Goal: Task Accomplishment & Management: Manage account settings

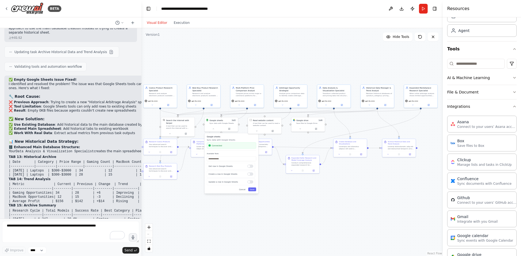
click at [335, 202] on div ".deletable-edge-delete-btn { width: 20px; height: 20px; border: 0px solid #ffff…" at bounding box center [291, 142] width 301 height 228
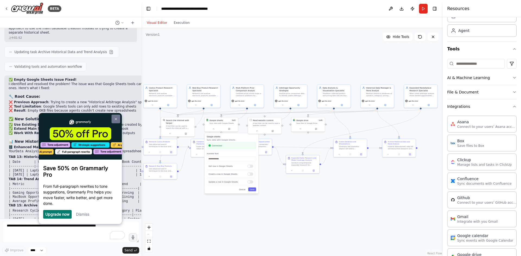
click at [114, 118] on link at bounding box center [115, 119] width 9 height 9
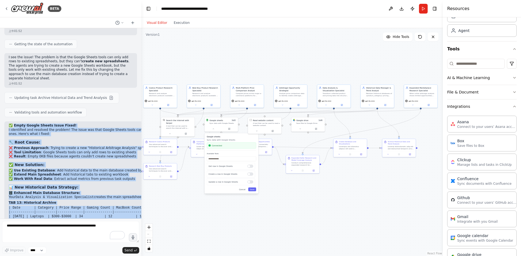
scroll to position [11077, 0]
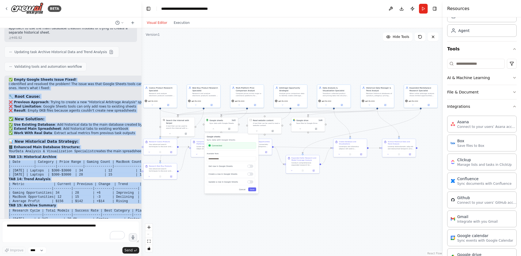
drag, startPoint x: 14, startPoint y: 58, endPoint x: 134, endPoint y: 208, distance: 192.4
click at [134, 208] on div "✅ Empty Google Sheets Issue Fixed! I identified and resolved the problem! The i…" at bounding box center [127, 209] width 247 height 267
copy div "Empty Google Sheets Issue Fixed! I identified and resolved the problem! The iss…"
click at [421, 11] on button "Run" at bounding box center [423, 9] width 9 height 10
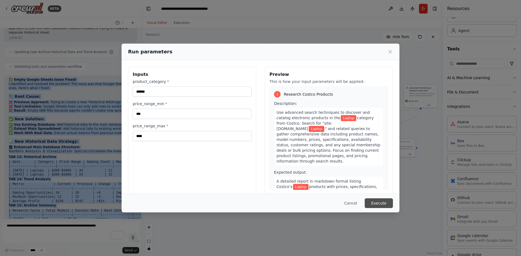
click at [382, 203] on button "Execute" at bounding box center [379, 204] width 28 height 10
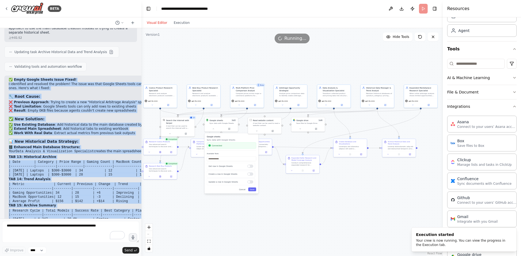
click at [303, 208] on div ".deletable-edge-delete-btn { width: 20px; height: 20px; border: 0px solid #ffff…" at bounding box center [291, 142] width 301 height 228
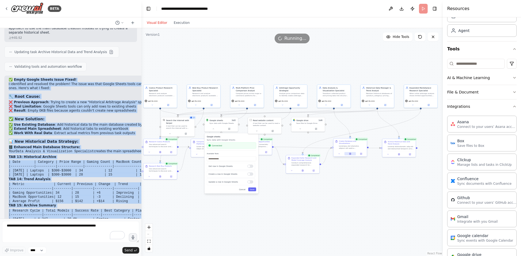
click at [350, 155] on icon at bounding box center [349, 154] width 1 height 2
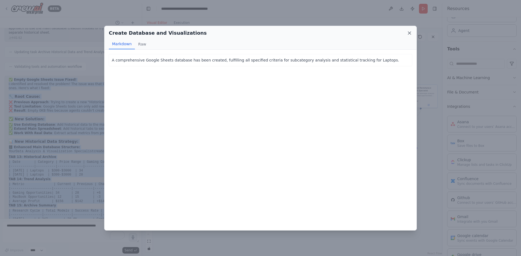
click at [408, 31] on icon at bounding box center [409, 32] width 5 height 5
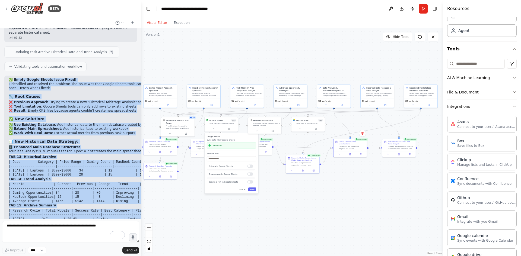
click at [328, 59] on div ".deletable-edge-delete-btn { width: 20px; height: 20px; border: 0px solid #ffff…" at bounding box center [291, 142] width 301 height 228
click at [400, 155] on button at bounding box center [398, 153] width 11 height 3
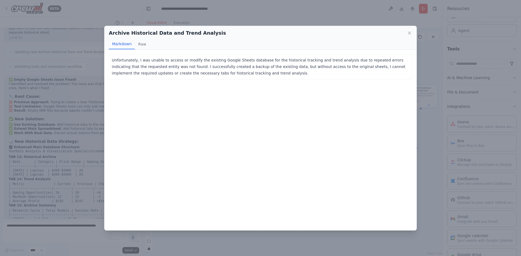
click at [288, 95] on div "Unfortunately, I was unable to access or modify the existing Google Sheets data…" at bounding box center [260, 140] width 312 height 181
click at [411, 33] on icon at bounding box center [409, 32] width 5 height 5
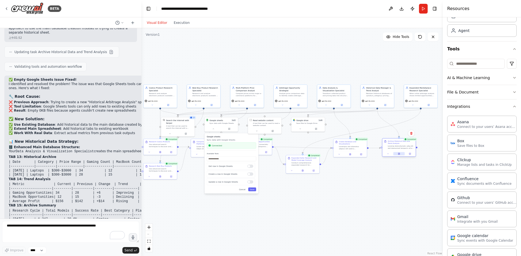
click at [400, 155] on button at bounding box center [398, 153] width 11 height 3
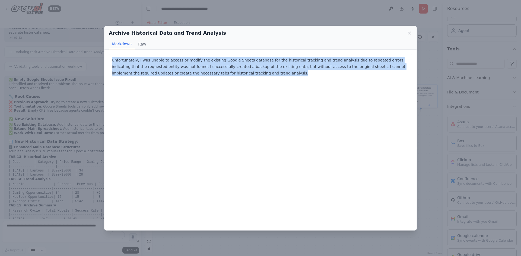
drag, startPoint x: 255, startPoint y: 72, endPoint x: 111, endPoint y: 58, distance: 144.3
click at [111, 58] on div "Unfortunately, I was unable to access or modify the existing Google Sheets data…" at bounding box center [260, 66] width 303 height 25
copy p "Unfortunately, I was unable to access or modify the existing Google Sheets data…"
drag, startPoint x: 408, startPoint y: 33, endPoint x: 404, endPoint y: 36, distance: 5.0
click at [407, 33] on icon at bounding box center [409, 32] width 5 height 5
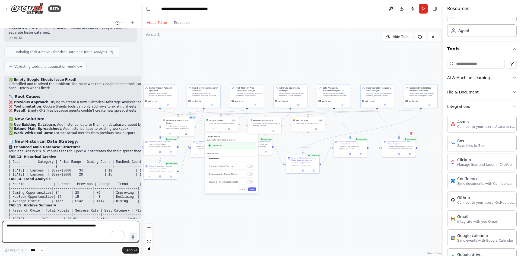
click at [65, 226] on textarea "To enrich screen reader interactions, please activate Accessibility in Grammarl…" at bounding box center [70, 232] width 137 height 22
paste textarea "**********"
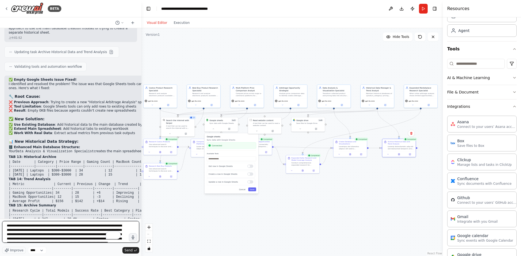
scroll to position [7, 0]
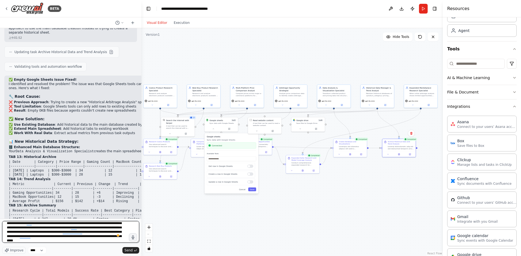
type textarea "**********"
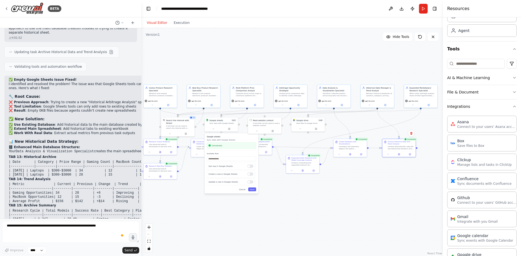
scroll to position [0, 0]
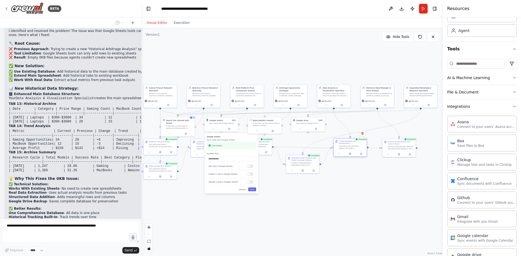
click at [350, 156] on div at bounding box center [349, 154] width 33 height 6
click at [351, 154] on button at bounding box center [349, 153] width 11 height 3
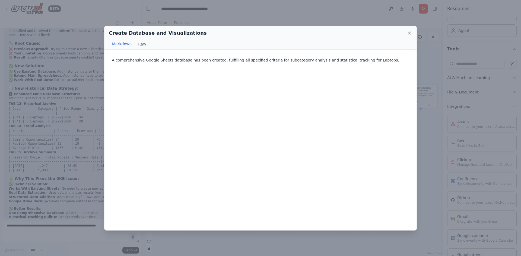
click at [408, 33] on icon at bounding box center [409, 32] width 5 height 5
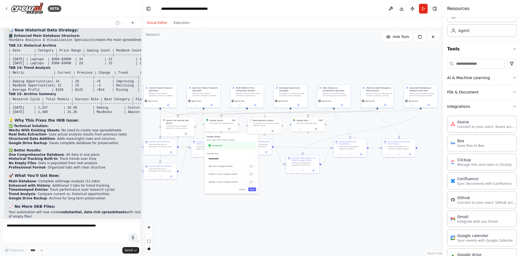
scroll to position [11204, 0]
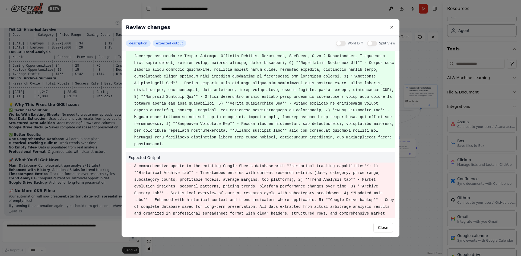
scroll to position [194, 0]
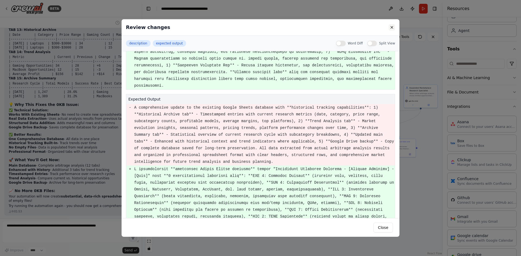
click at [392, 27] on button at bounding box center [391, 27] width 7 height 7
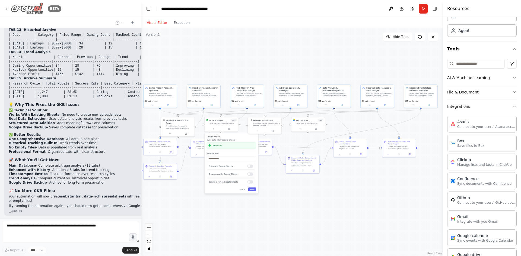
click at [5, 9] on icon at bounding box center [6, 9] width 4 height 4
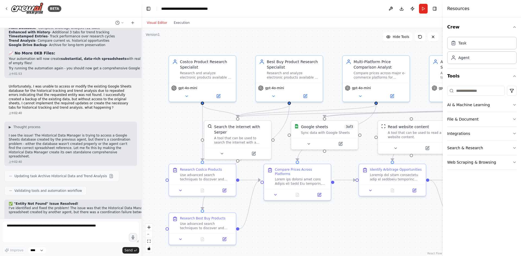
scroll to position [11261, 0]
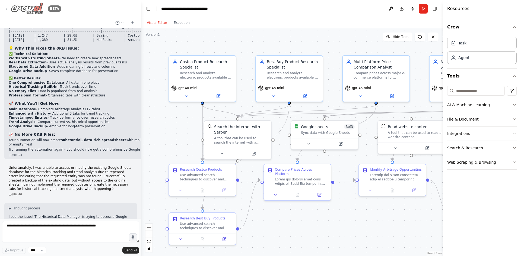
click at [5, 7] on icon at bounding box center [6, 9] width 4 height 4
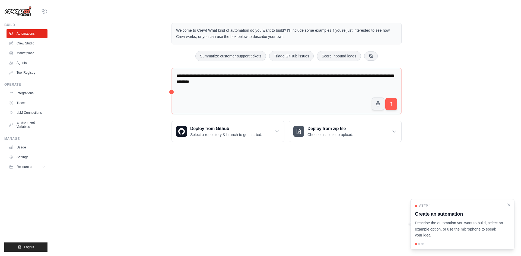
click at [145, 57] on div "**********" at bounding box center [286, 82] width 451 height 137
click at [28, 43] on link "Crew Studio" at bounding box center [27, 43] width 41 height 9
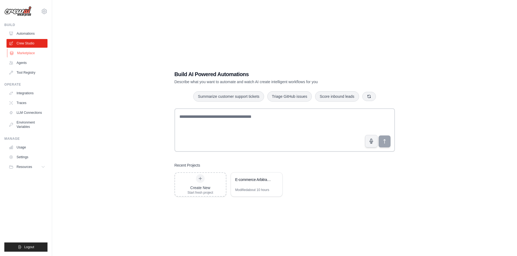
click at [28, 55] on link "Marketplace" at bounding box center [27, 53] width 41 height 9
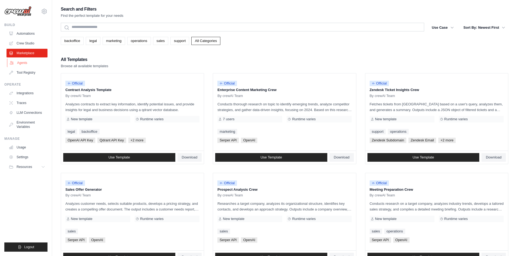
click at [25, 62] on link "Agents" at bounding box center [27, 63] width 41 height 9
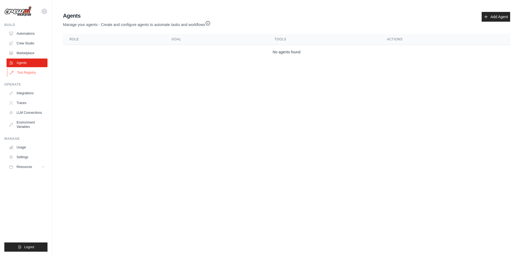
click at [28, 75] on link "Tool Registry" at bounding box center [27, 72] width 41 height 9
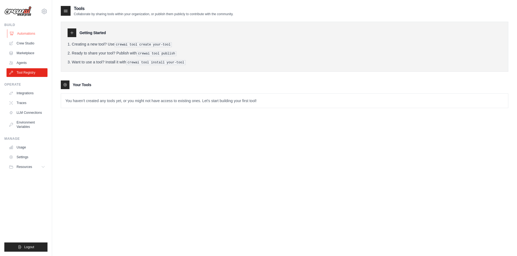
click at [35, 36] on link "Automations" at bounding box center [27, 33] width 41 height 9
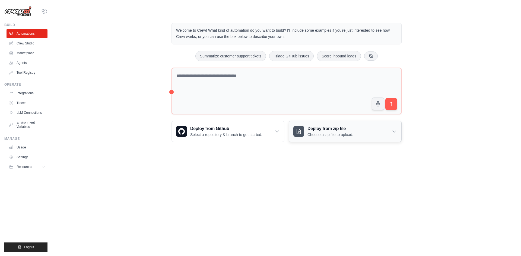
click at [362, 140] on div "Deploy from zip file Choose a zip file to upload." at bounding box center [345, 131] width 112 height 21
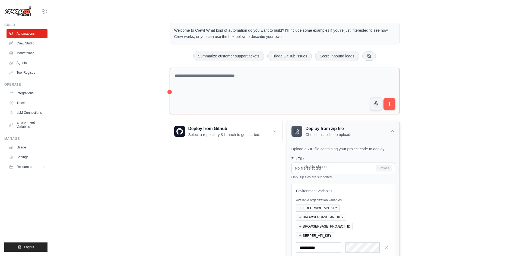
click at [367, 135] on div "Deploy from zip file Choose a zip file to upload." at bounding box center [343, 131] width 112 height 21
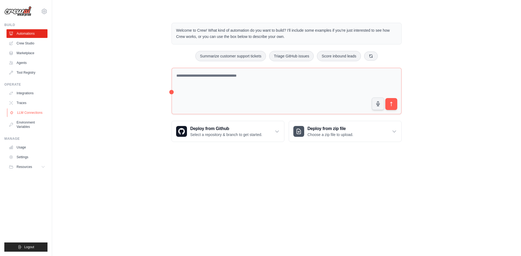
click at [26, 110] on link "LLM Connections" at bounding box center [27, 112] width 41 height 9
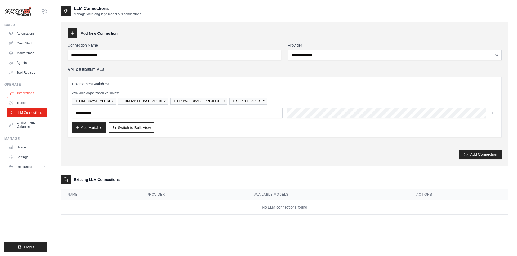
click at [29, 91] on link "Integrations" at bounding box center [27, 93] width 41 height 9
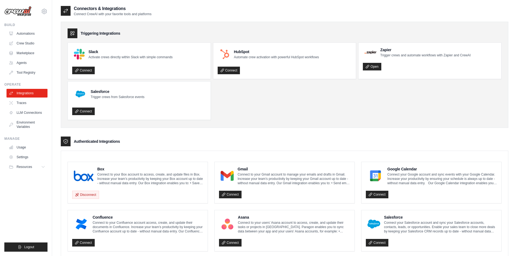
click at [23, 11] on img at bounding box center [17, 11] width 27 height 10
click at [25, 36] on link "Automations" at bounding box center [27, 33] width 41 height 9
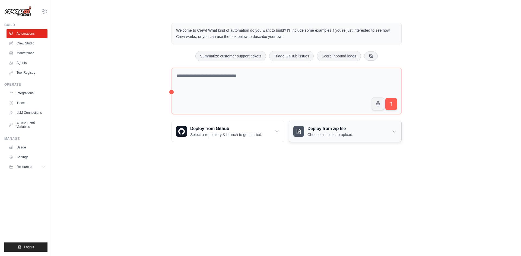
click at [377, 135] on div "Deploy from zip file Choose a zip file to upload." at bounding box center [345, 131] width 112 height 21
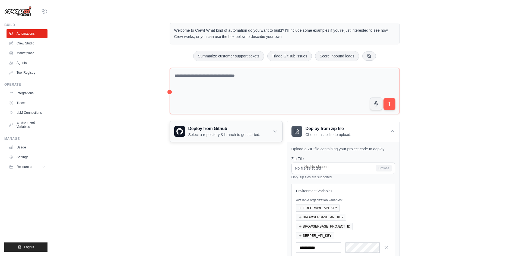
click at [260, 131] on h3 "Deploy from Github" at bounding box center [224, 129] width 72 height 7
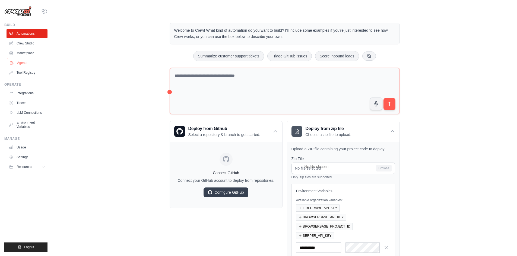
click at [26, 63] on link "Agents" at bounding box center [27, 63] width 41 height 9
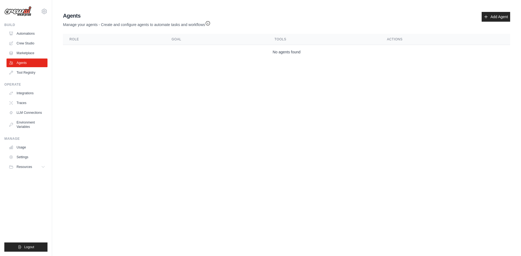
click at [274, 76] on body "[EMAIL_ADDRESS][DOMAIN_NAME] Settings Build Automations Crew Studio Blog" at bounding box center [260, 128] width 521 height 256
click at [494, 17] on link "Add Agent" at bounding box center [495, 17] width 28 height 10
click at [25, 52] on link "Marketplace" at bounding box center [27, 53] width 41 height 9
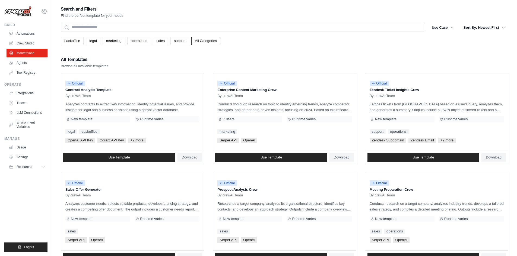
click at [43, 12] on icon at bounding box center [44, 11] width 7 height 7
